Goal: Check status: Check status

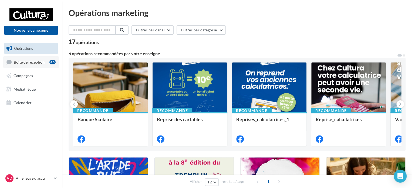
click at [17, 67] on link "Boîte de réception 46" at bounding box center [31, 62] width 56 height 12
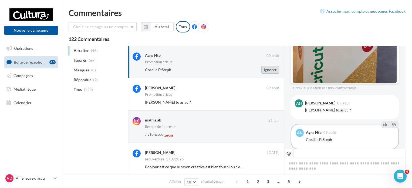
click at [270, 69] on button "Ignorer" at bounding box center [271, 70] width 18 height 8
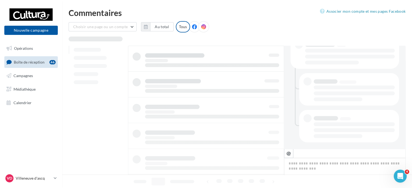
scroll to position [123, 0]
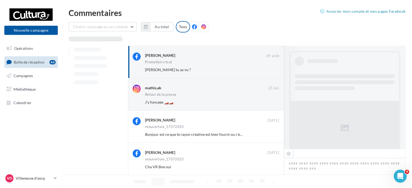
click at [270, 72] on button "Ignorer" at bounding box center [271, 70] width 18 height 8
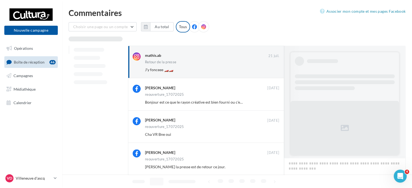
click at [270, 72] on button "Ignorer" at bounding box center [271, 70] width 18 height 8
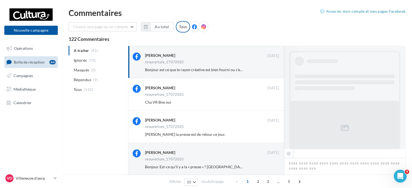
click at [270, 72] on button "Ignorer" at bounding box center [271, 70] width 18 height 8
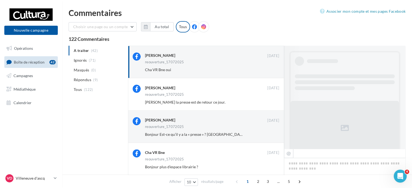
click at [270, 72] on button "Ignorer" at bounding box center [271, 70] width 18 height 8
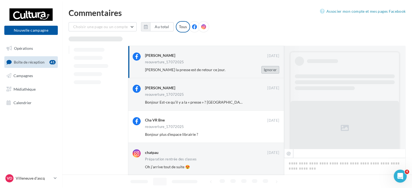
click at [270, 71] on button "Ignorer" at bounding box center [271, 70] width 18 height 8
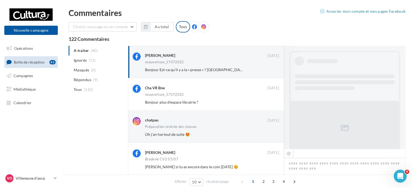
click at [270, 71] on button "Ignorer" at bounding box center [271, 70] width 18 height 8
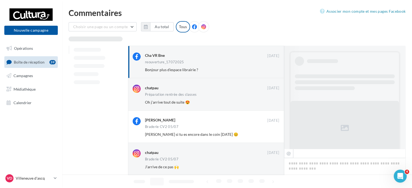
click at [270, 71] on button "Ignorer" at bounding box center [271, 70] width 18 height 8
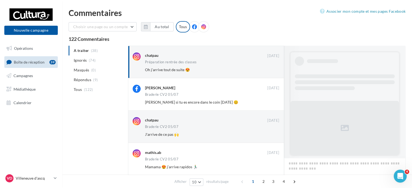
click at [270, 70] on button "Ignorer" at bounding box center [271, 70] width 18 height 8
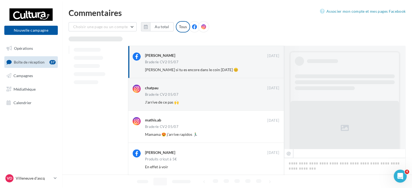
click at [270, 70] on button "Ignorer" at bounding box center [271, 70] width 18 height 8
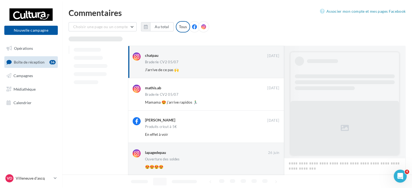
click at [270, 70] on button "Ignorer" at bounding box center [271, 70] width 18 height 8
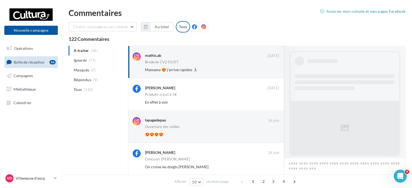
click at [270, 70] on button "Ignorer" at bounding box center [271, 70] width 18 height 8
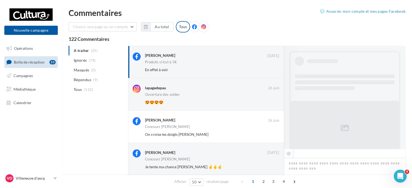
click at [270, 70] on button "Ignorer" at bounding box center [271, 70] width 18 height 8
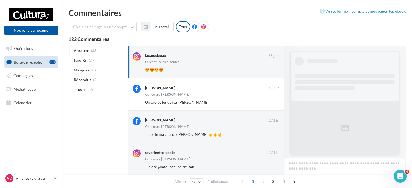
click at [270, 70] on button "Ignorer" at bounding box center [271, 70] width 18 height 8
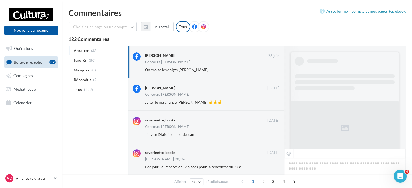
click at [270, 70] on button "Ignorer" at bounding box center [271, 70] width 18 height 8
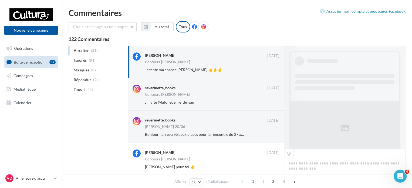
click at [270, 70] on button "Ignorer" at bounding box center [271, 70] width 18 height 8
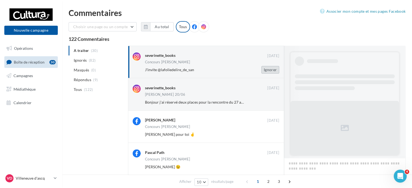
click at [271, 69] on button "Ignorer" at bounding box center [271, 70] width 18 height 8
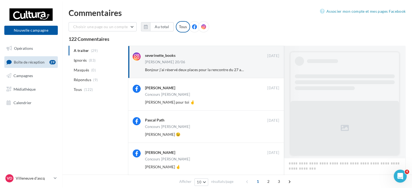
click at [271, 69] on button "Ignorer" at bounding box center [271, 70] width 18 height 8
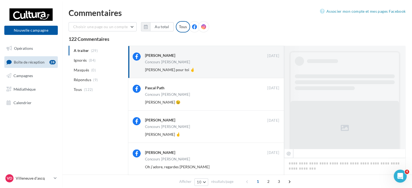
click at [271, 69] on button "Ignorer" at bounding box center [271, 70] width 18 height 8
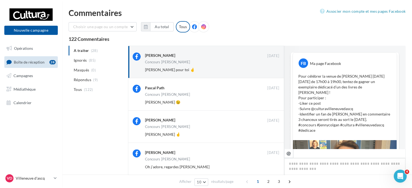
scroll to position [86, 0]
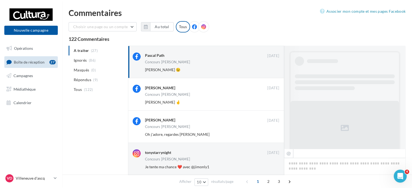
click at [271, 69] on button "Ignorer" at bounding box center [271, 70] width 18 height 8
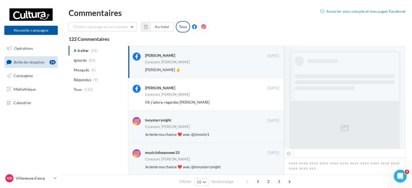
click at [271, 69] on button "Ignorer" at bounding box center [271, 70] width 18 height 8
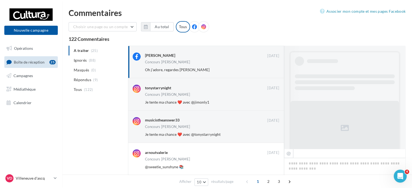
click at [271, 69] on button "Ignorer" at bounding box center [271, 70] width 18 height 8
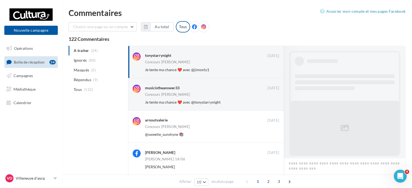
click at [271, 69] on button "Ignorer" at bounding box center [271, 70] width 18 height 8
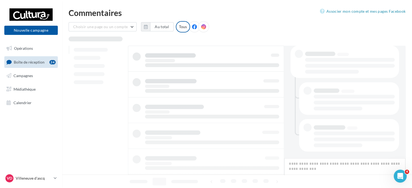
scroll to position [113, 0]
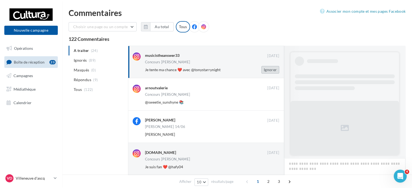
click at [271, 69] on button "Ignorer" at bounding box center [271, 70] width 18 height 8
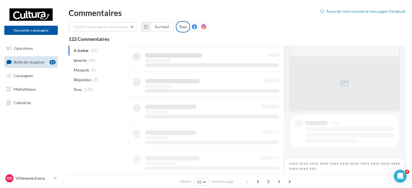
scroll to position [44, 0]
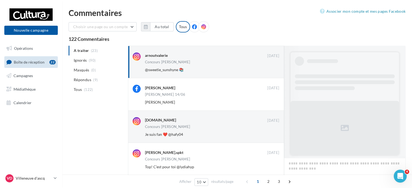
click at [271, 69] on button "Ignorer" at bounding box center [271, 70] width 18 height 8
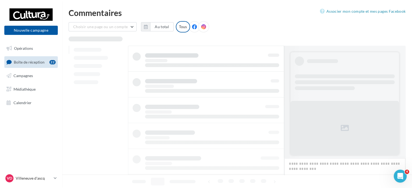
scroll to position [113, 0]
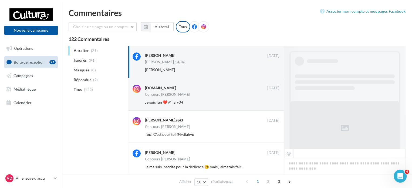
click at [271, 69] on button "Ignorer" at bounding box center [271, 70] width 18 height 8
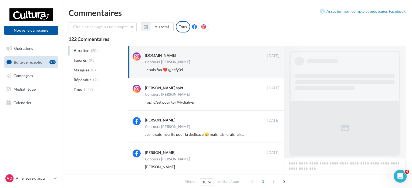
click at [271, 69] on button "Ignorer" at bounding box center [271, 70] width 18 height 8
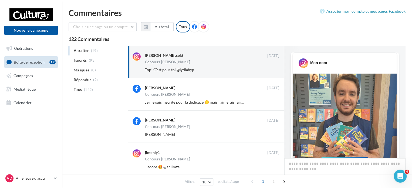
scroll to position [263, 0]
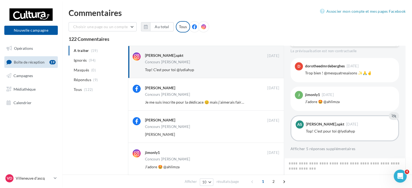
click at [271, 69] on button "Ignorer" at bounding box center [271, 70] width 18 height 8
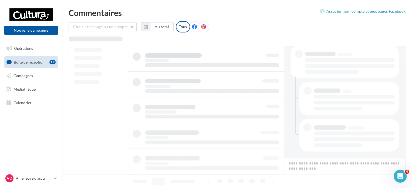
scroll to position [113, 0]
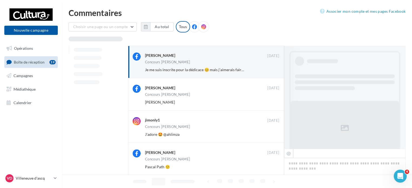
click at [271, 69] on button "Ignorer" at bounding box center [271, 70] width 18 height 8
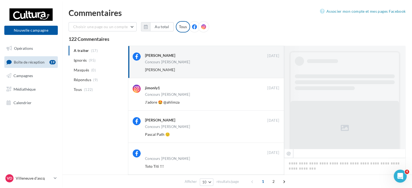
click at [271, 69] on button "Ignorer" at bounding box center [271, 70] width 18 height 8
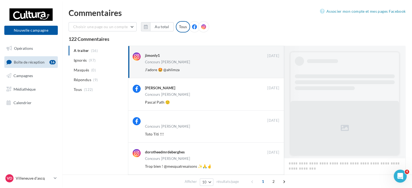
click at [271, 69] on button "Ignorer" at bounding box center [271, 70] width 18 height 8
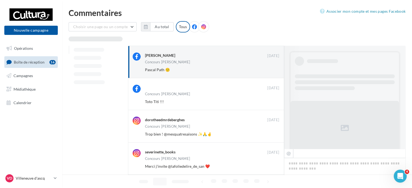
click at [271, 69] on button "Ignorer" at bounding box center [271, 70] width 18 height 8
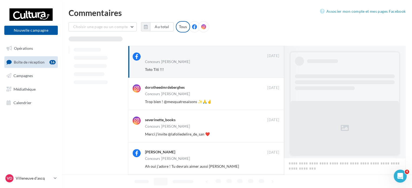
click at [271, 69] on button "Ignorer" at bounding box center [271, 70] width 18 height 8
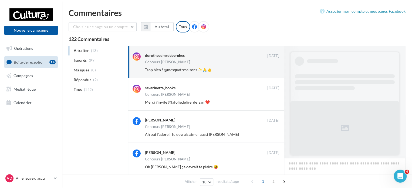
click at [271, 69] on button "Ignorer" at bounding box center [271, 70] width 18 height 8
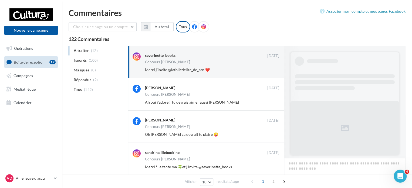
click at [271, 69] on button "Ignorer" at bounding box center [271, 70] width 18 height 8
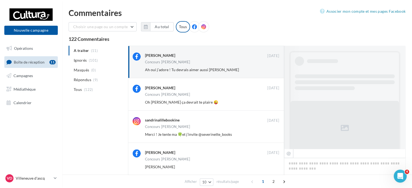
click at [271, 69] on button "Ignorer" at bounding box center [271, 70] width 18 height 8
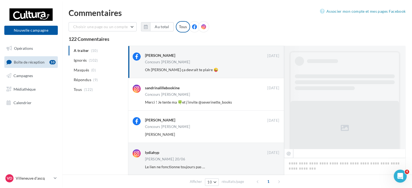
click at [271, 69] on button "Ignorer" at bounding box center [271, 70] width 18 height 8
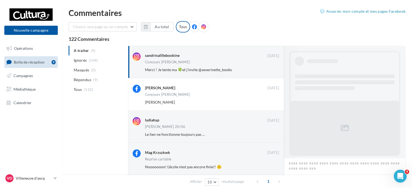
click at [271, 69] on button "Ignorer" at bounding box center [271, 70] width 18 height 8
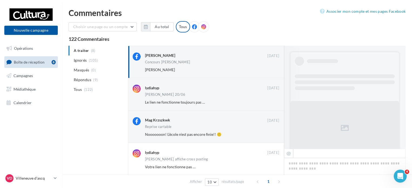
click at [271, 69] on button "Ignorer" at bounding box center [271, 70] width 18 height 8
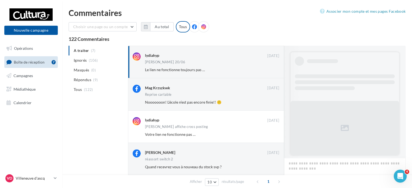
click at [272, 68] on button "Ignorer" at bounding box center [271, 70] width 18 height 8
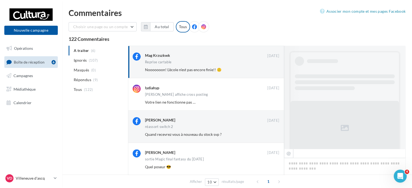
click at [274, 68] on button "Ignorer" at bounding box center [271, 70] width 18 height 8
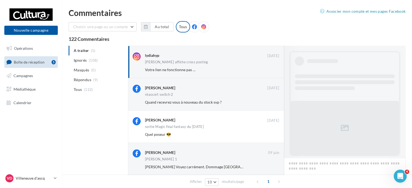
click at [274, 68] on button "Ignorer" at bounding box center [271, 70] width 18 height 8
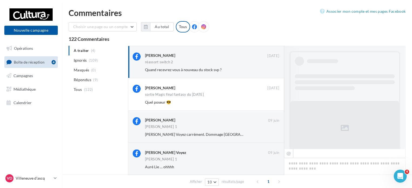
click at [274, 69] on button "Ignorer" at bounding box center [271, 70] width 18 height 8
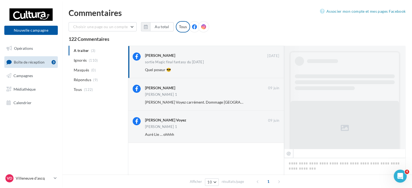
click at [274, 69] on button "Ignorer" at bounding box center [271, 70] width 18 height 8
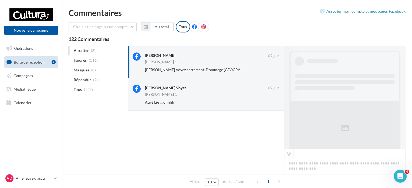
click at [274, 69] on button "Ignorer" at bounding box center [271, 70] width 18 height 8
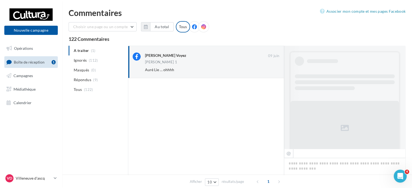
click at [274, 69] on button "Ignorer" at bounding box center [271, 70] width 18 height 8
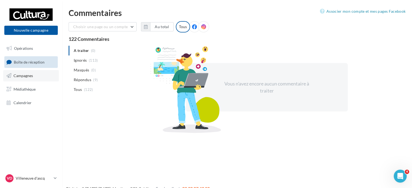
click at [20, 79] on link "Campagnes" at bounding box center [31, 75] width 56 height 11
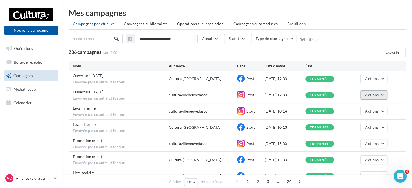
drag, startPoint x: 366, startPoint y: 90, endPoint x: 356, endPoint y: 96, distance: 11.8
click at [366, 90] on button "Actions" at bounding box center [374, 94] width 27 height 9
click at [351, 103] on button "Voir les résultats" at bounding box center [361, 108] width 54 height 14
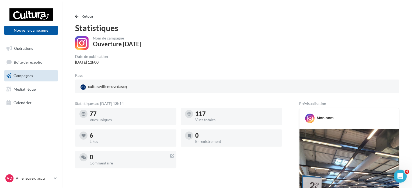
click at [74, 17] on div "Retour Statistiques Nom de campagne Ouverture assomption Date de publication 11…" at bounding box center [237, 188] width 337 height 350
click at [78, 16] on span "button" at bounding box center [76, 16] width 3 height 4
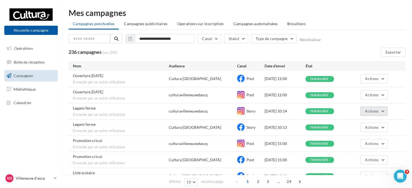
click at [375, 113] on span "Actions" at bounding box center [372, 111] width 14 height 5
click at [271, 109] on div "09/08/2025 10:14" at bounding box center [285, 110] width 41 height 5
click at [374, 144] on span "Actions" at bounding box center [372, 143] width 14 height 5
click at [361, 146] on button "Actions" at bounding box center [374, 143] width 27 height 9
click at [361, 143] on button "Actions" at bounding box center [374, 143] width 27 height 9
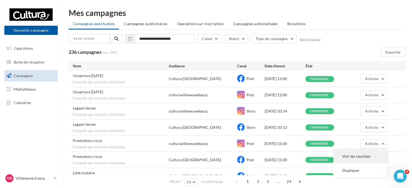
click at [361, 155] on button "Voir les résultats" at bounding box center [361, 156] width 54 height 14
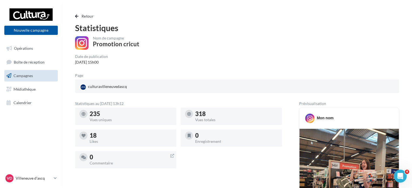
click at [75, 18] on div "Retour Statistiques Nom de campagne Promotion cricut Date de publication 08/08/…" at bounding box center [237, 186] width 337 height 347
click at [77, 16] on span "button" at bounding box center [76, 16] width 3 height 4
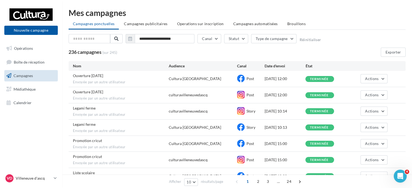
scroll to position [58, 0]
